Goal: Information Seeking & Learning: Learn about a topic

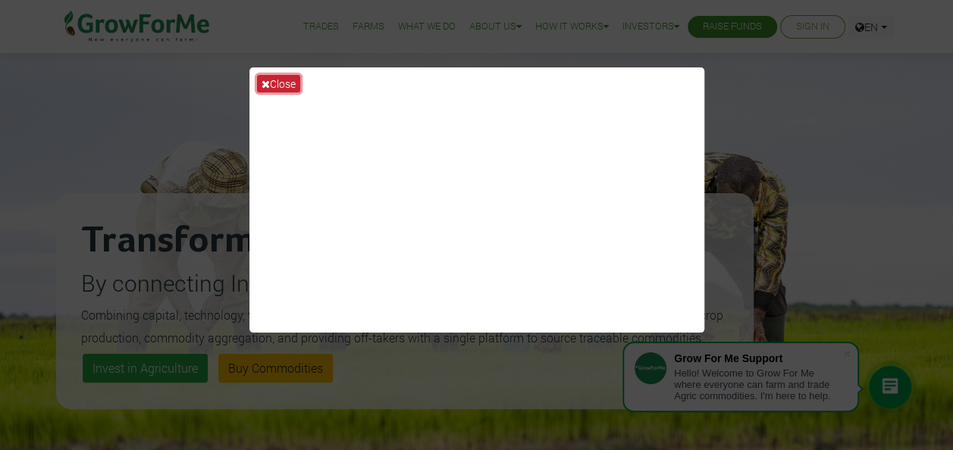
click at [268, 83] on icon at bounding box center [266, 84] width 8 height 11
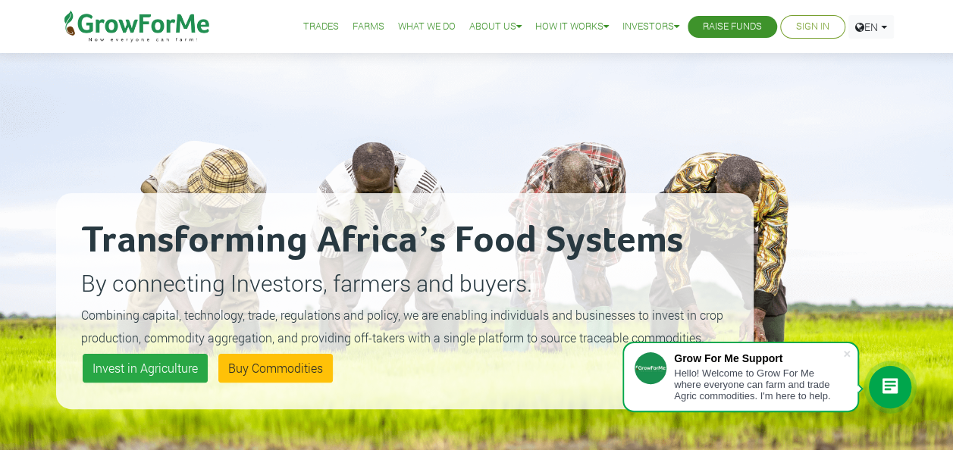
click at [411, 29] on link "What We Do" at bounding box center [427, 27] width 58 height 16
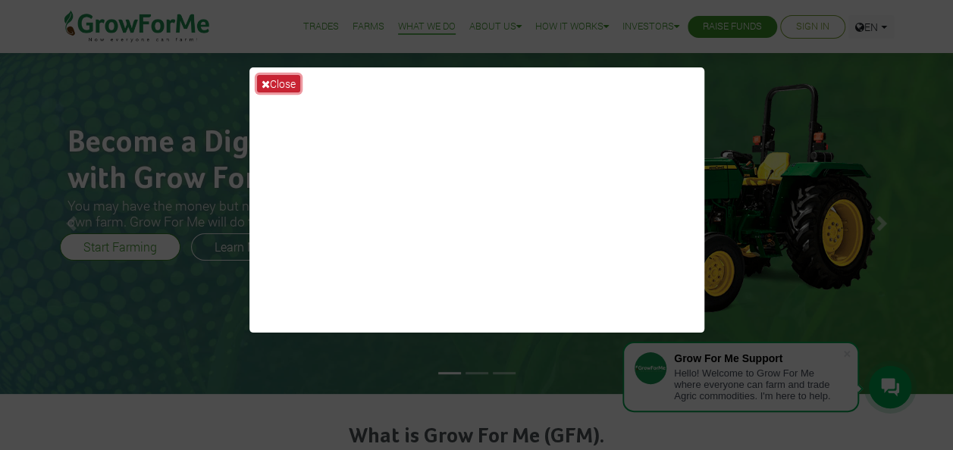
click at [283, 84] on button "Close" at bounding box center [278, 83] width 43 height 17
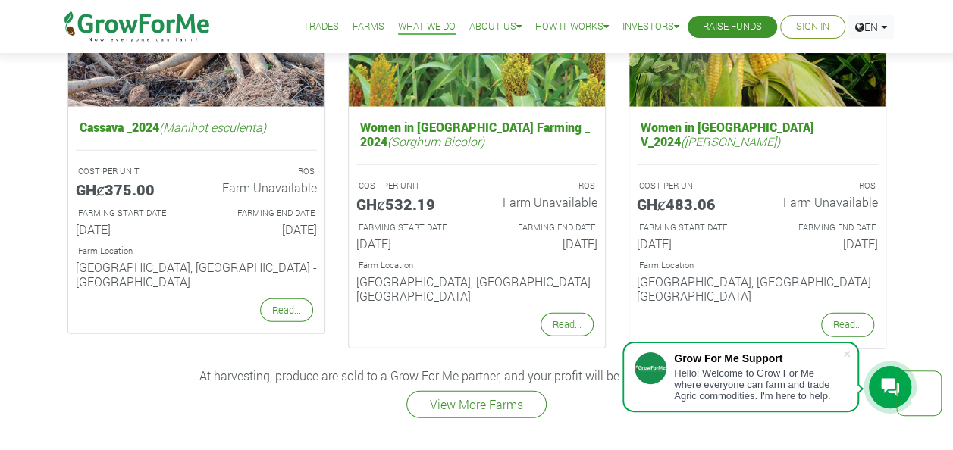
scroll to position [2006, 0]
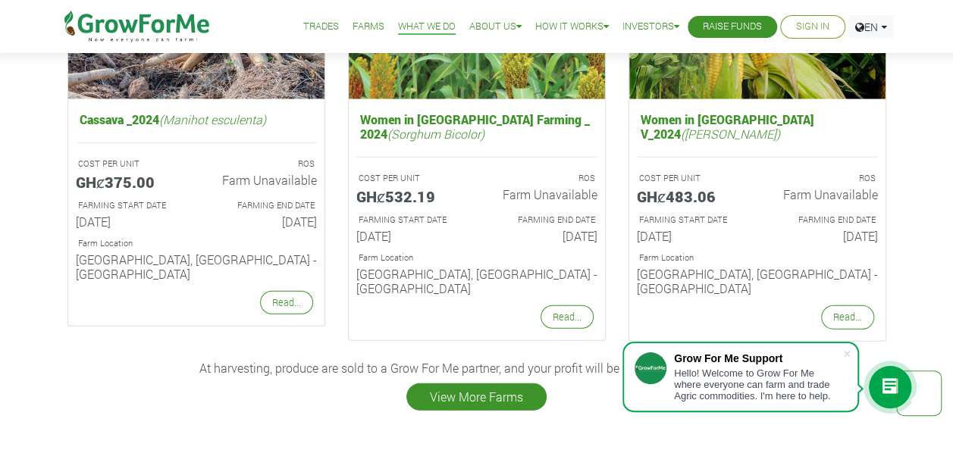
click at [495, 384] on link "View More Farms" at bounding box center [476, 397] width 140 height 27
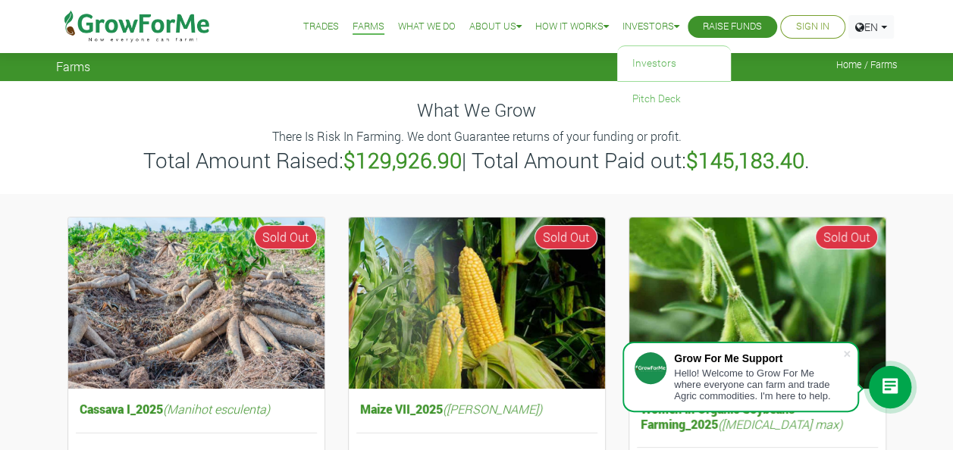
click at [622, 23] on link "Investors" at bounding box center [650, 27] width 57 height 16
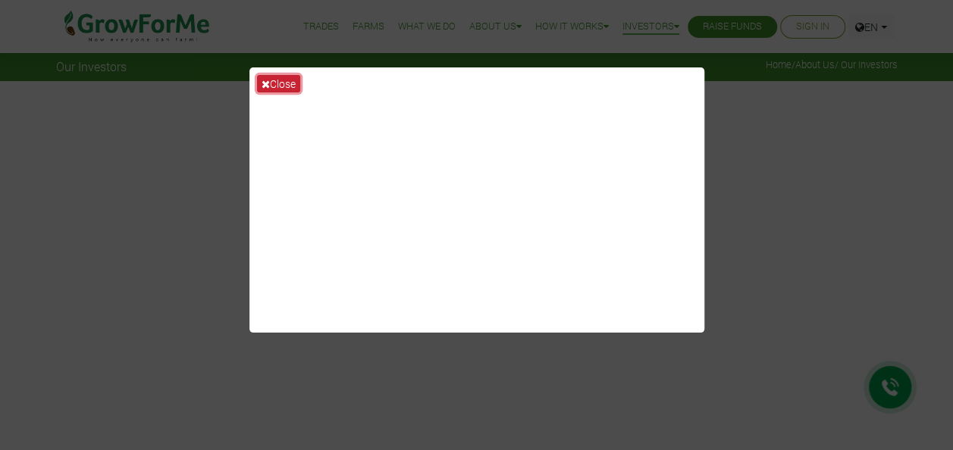
click at [273, 77] on button "Close" at bounding box center [278, 83] width 43 height 17
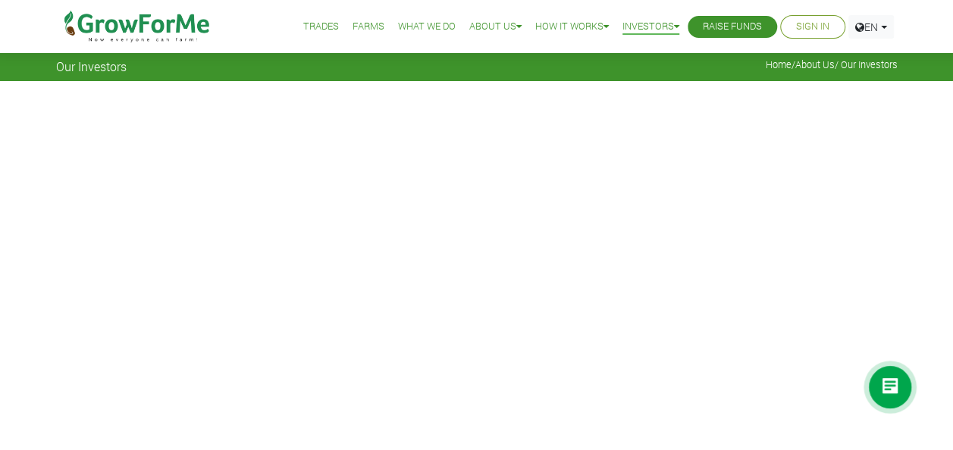
click at [311, 27] on link "Trades" at bounding box center [321, 27] width 36 height 16
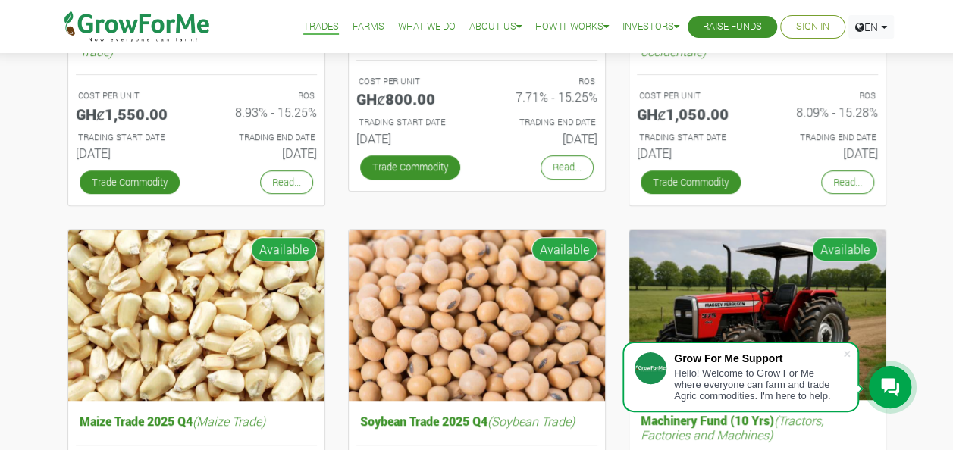
scroll to position [376, 0]
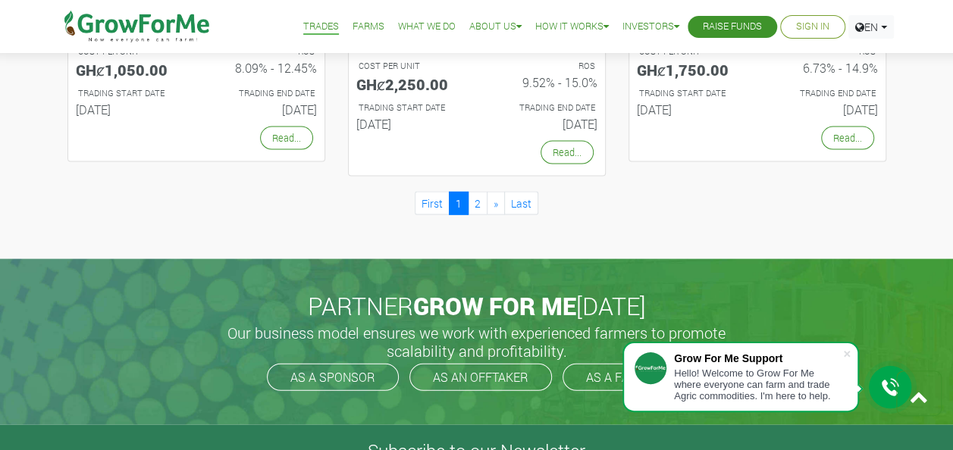
scroll to position [1560, 0]
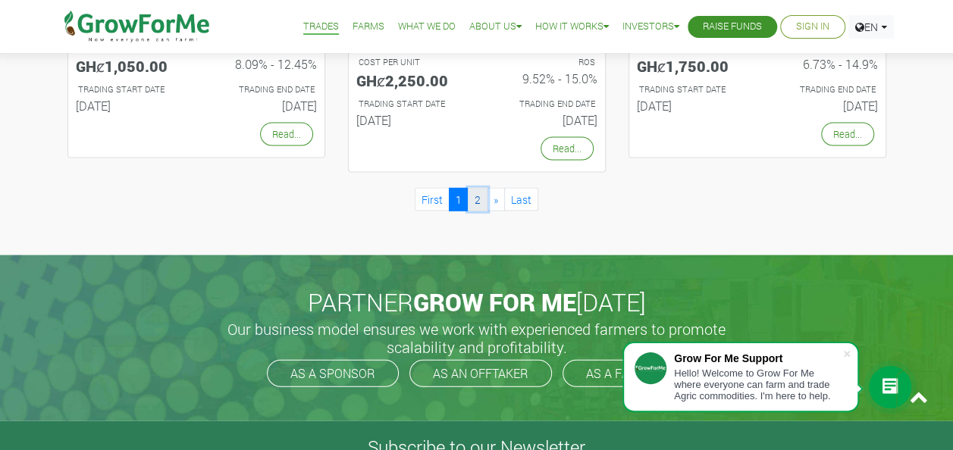
click at [475, 199] on link "2" at bounding box center [478, 200] width 20 height 24
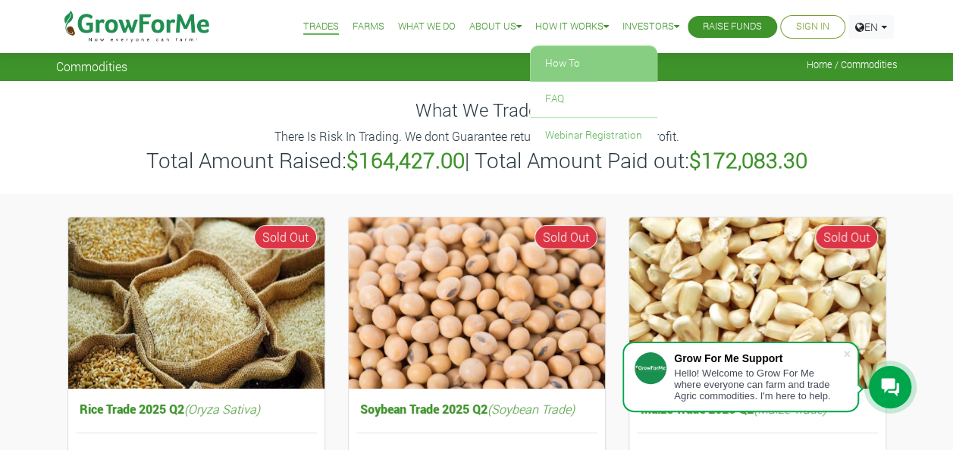
click at [573, 64] on link "How To" at bounding box center [593, 63] width 127 height 35
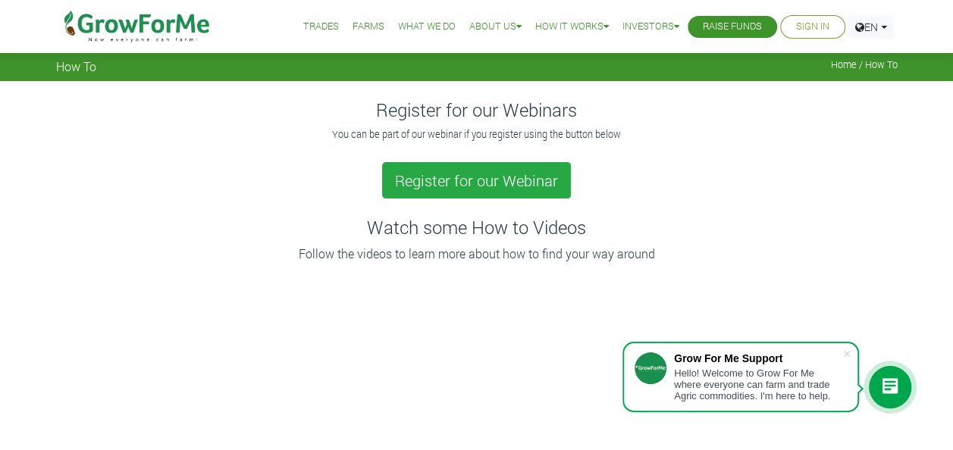
click at [353, 26] on link "Farms" at bounding box center [369, 27] width 32 height 16
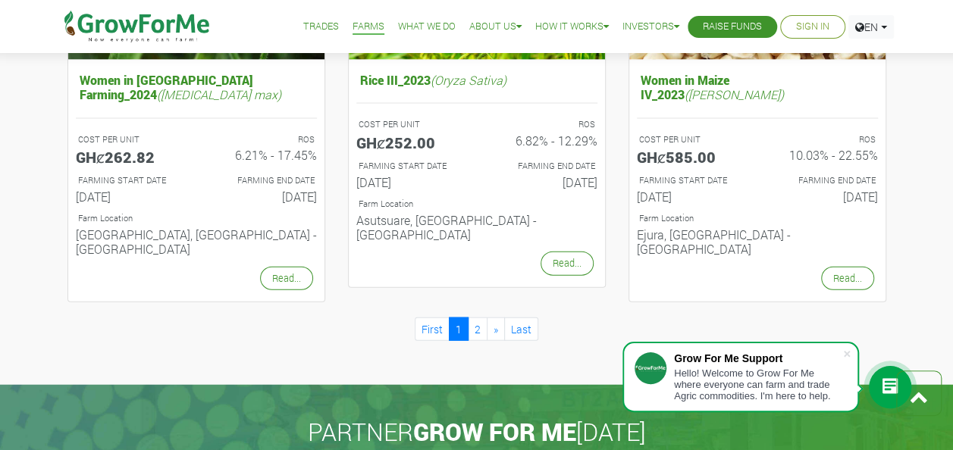
scroll to position [1648, 0]
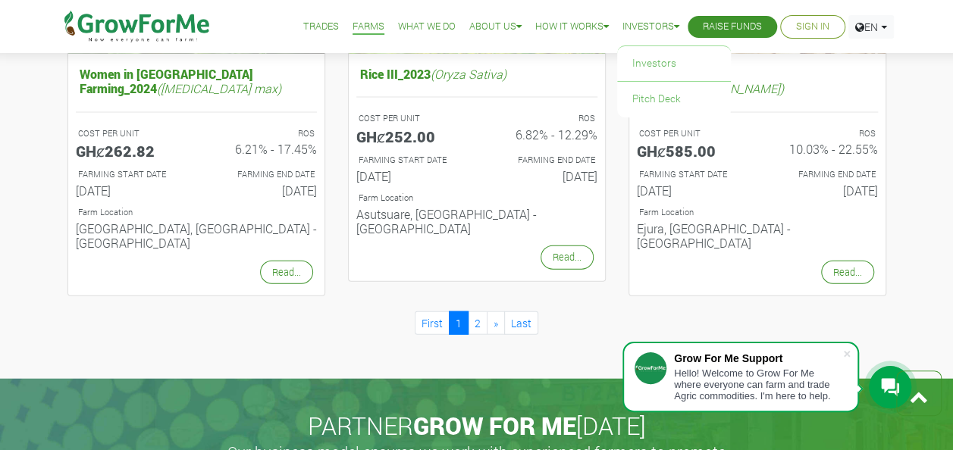
click at [623, 22] on link "Investors" at bounding box center [650, 27] width 57 height 16
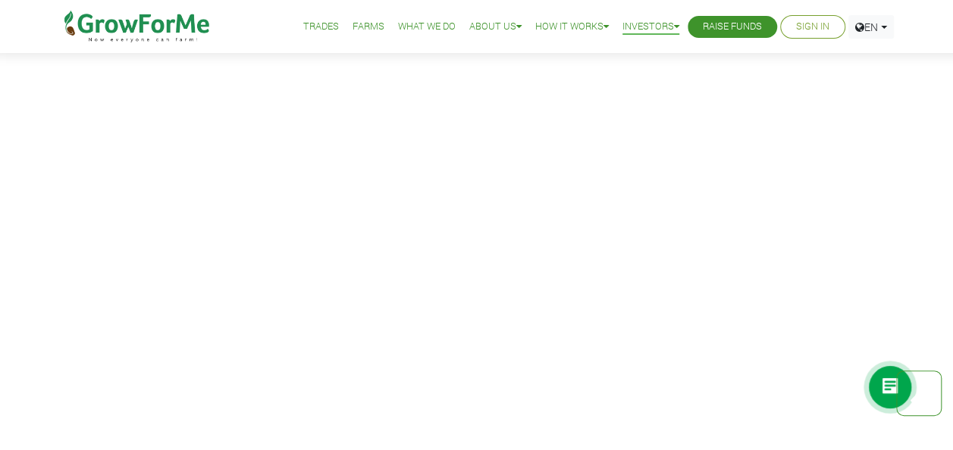
scroll to position [1519, 0]
click at [353, 29] on link "Farms" at bounding box center [369, 27] width 32 height 16
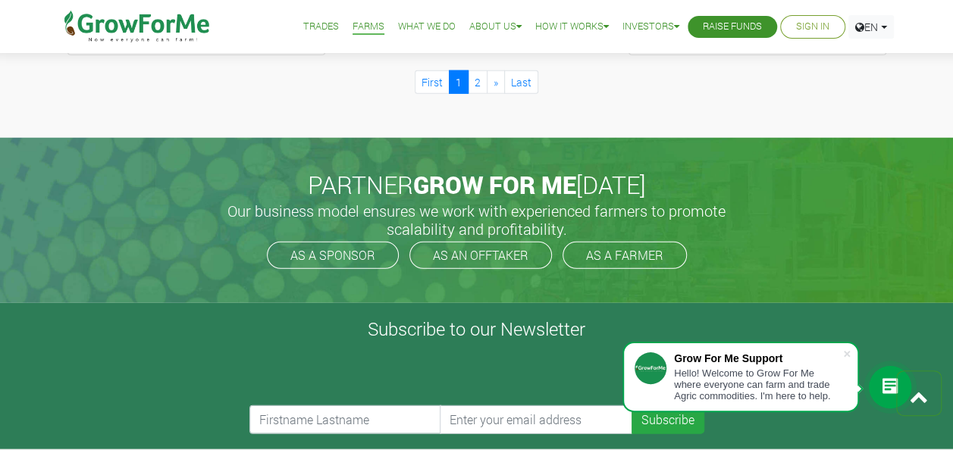
scroll to position [1892, 0]
